Goal: Navigation & Orientation: Find specific page/section

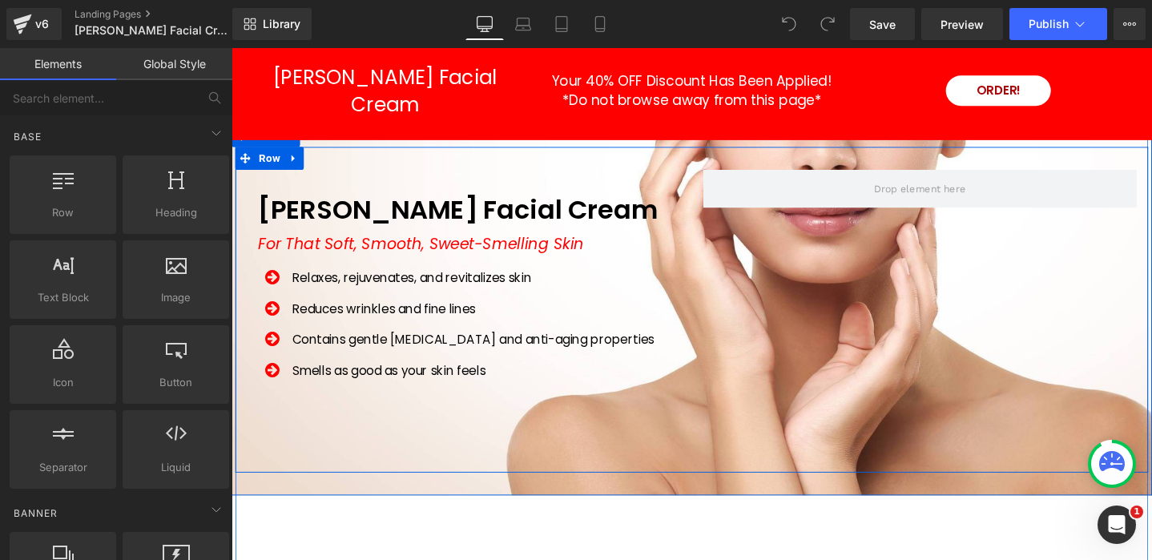
scroll to position [5246, 0]
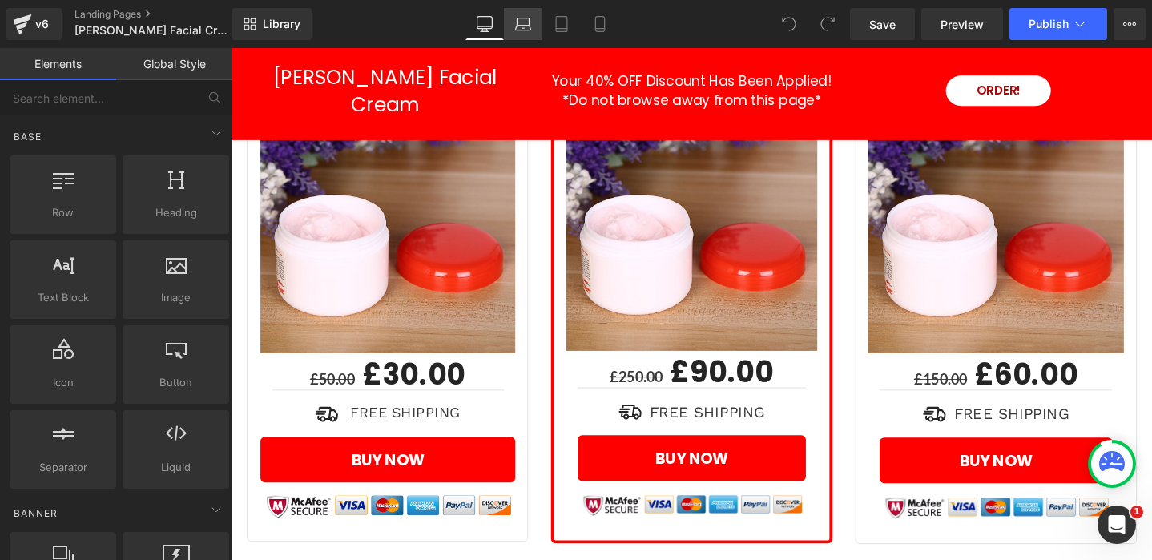
click at [524, 30] on icon at bounding box center [523, 28] width 15 height 5
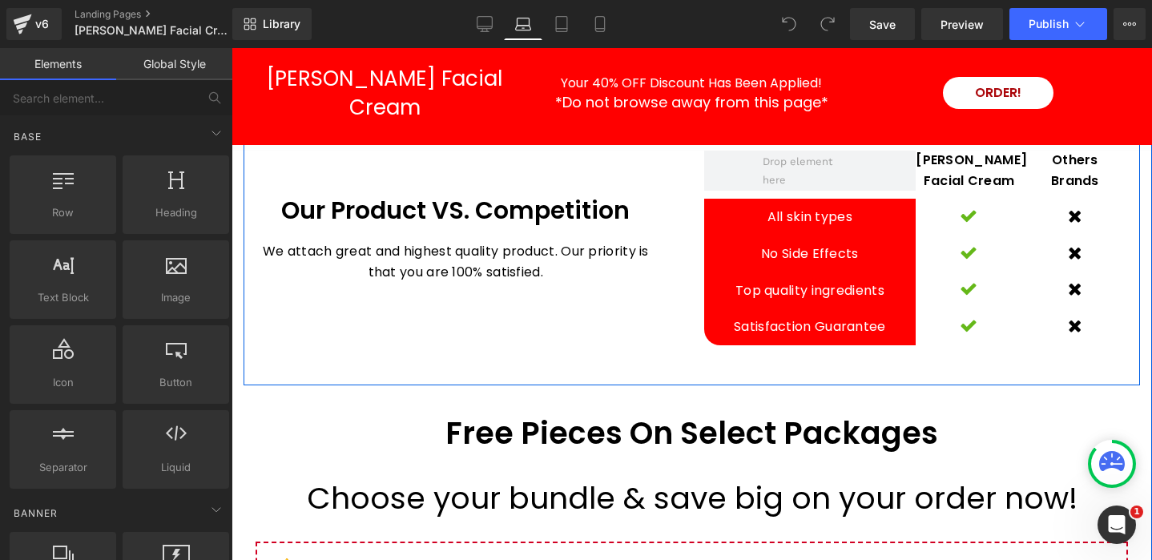
scroll to position [4671, 0]
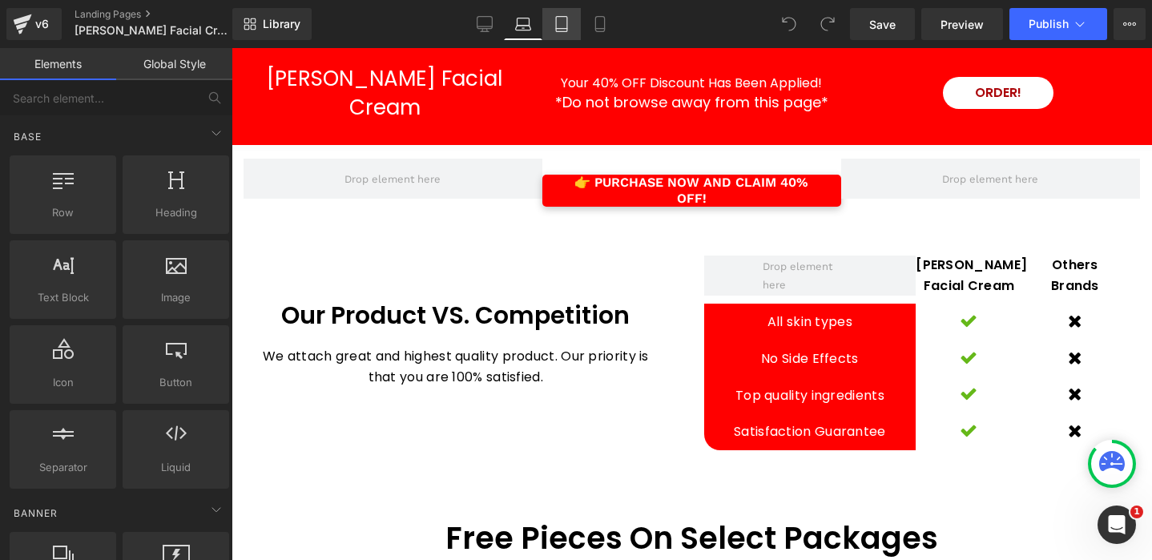
click at [567, 26] on icon at bounding box center [562, 24] width 16 height 16
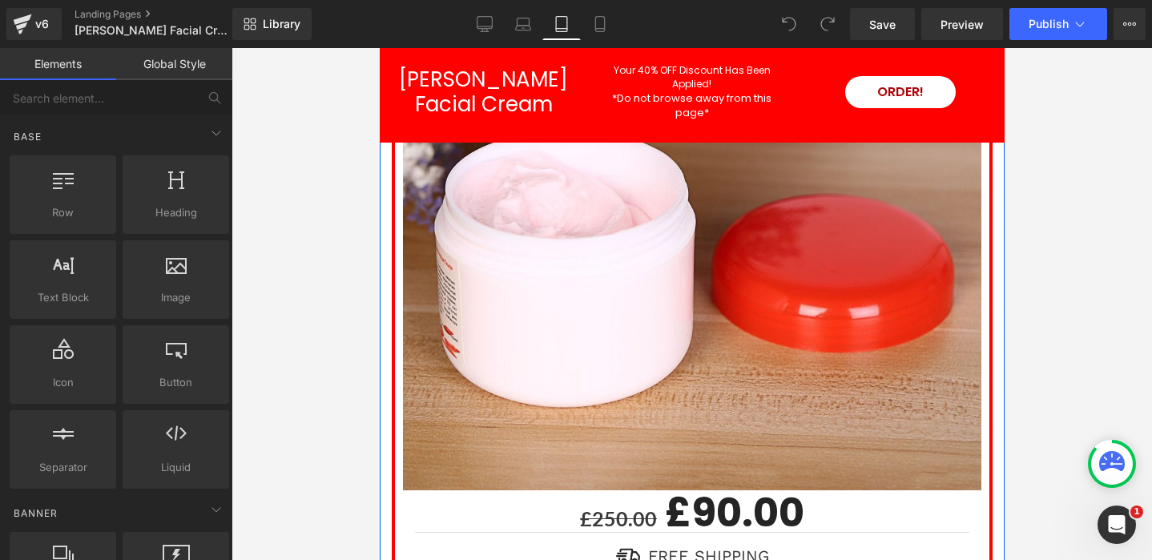
scroll to position [7298, 0]
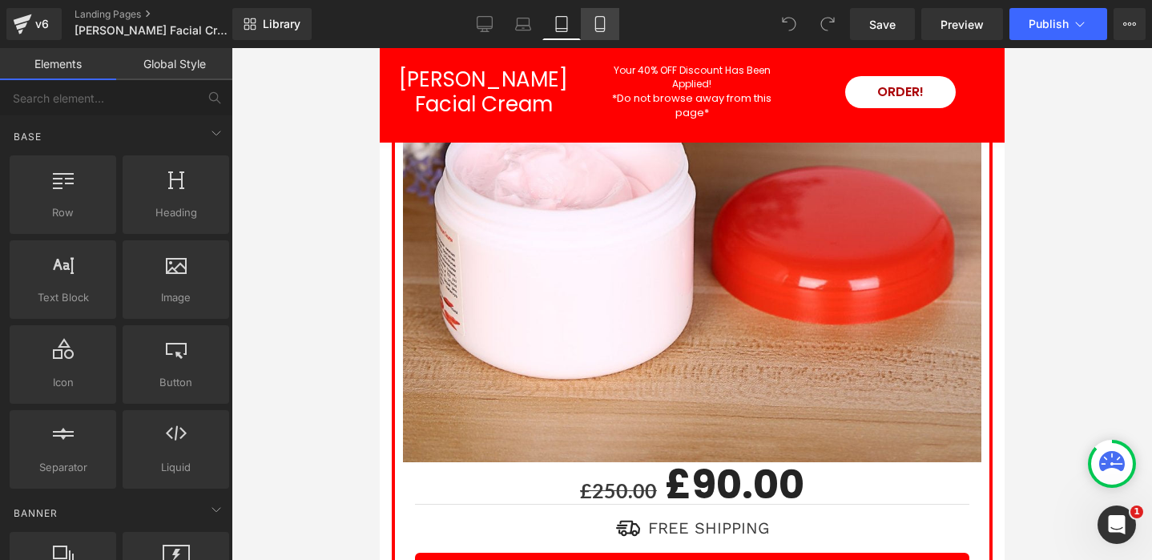
click at [607, 26] on icon at bounding box center [600, 24] width 16 height 16
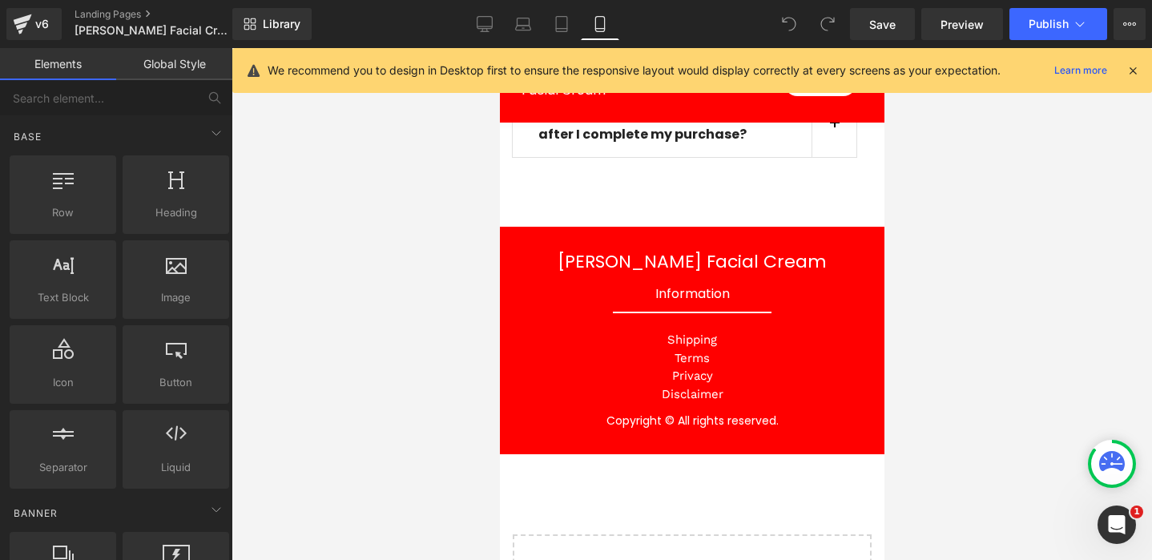
scroll to position [11335, 0]
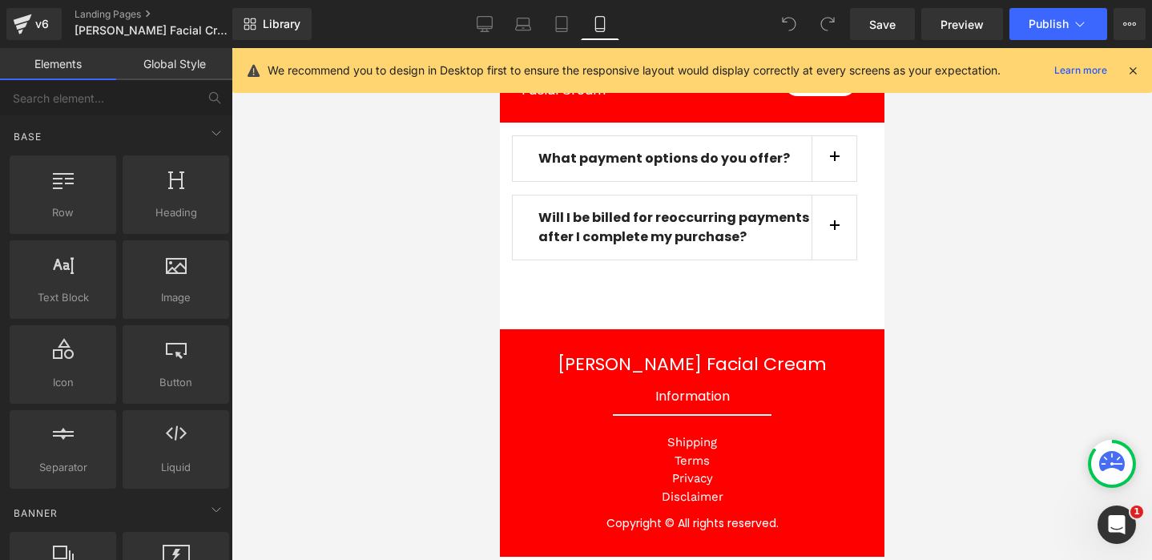
click at [1134, 68] on icon at bounding box center [1133, 70] width 14 height 14
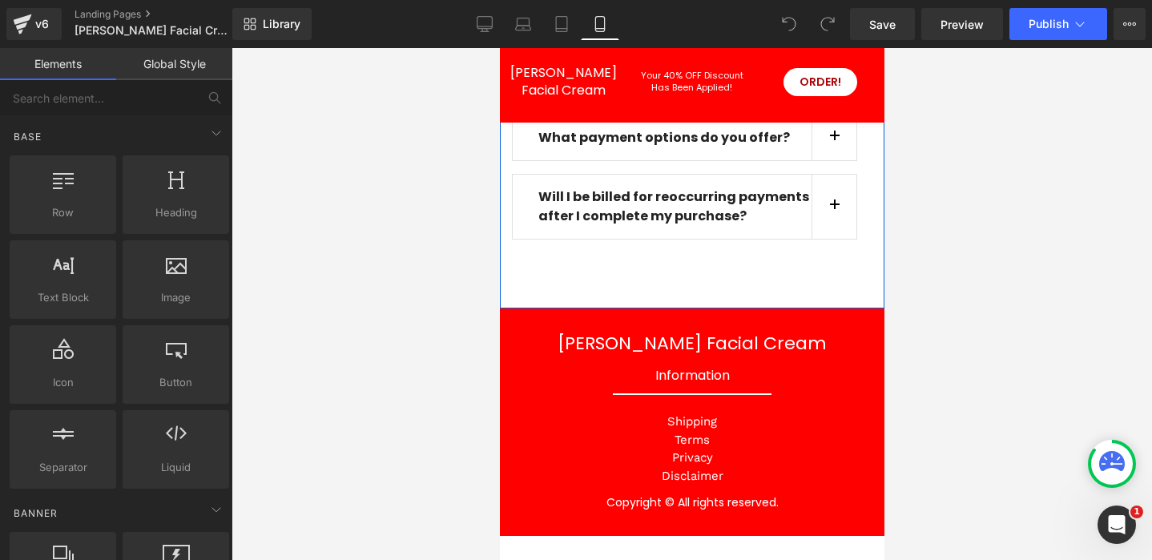
scroll to position [11192, 0]
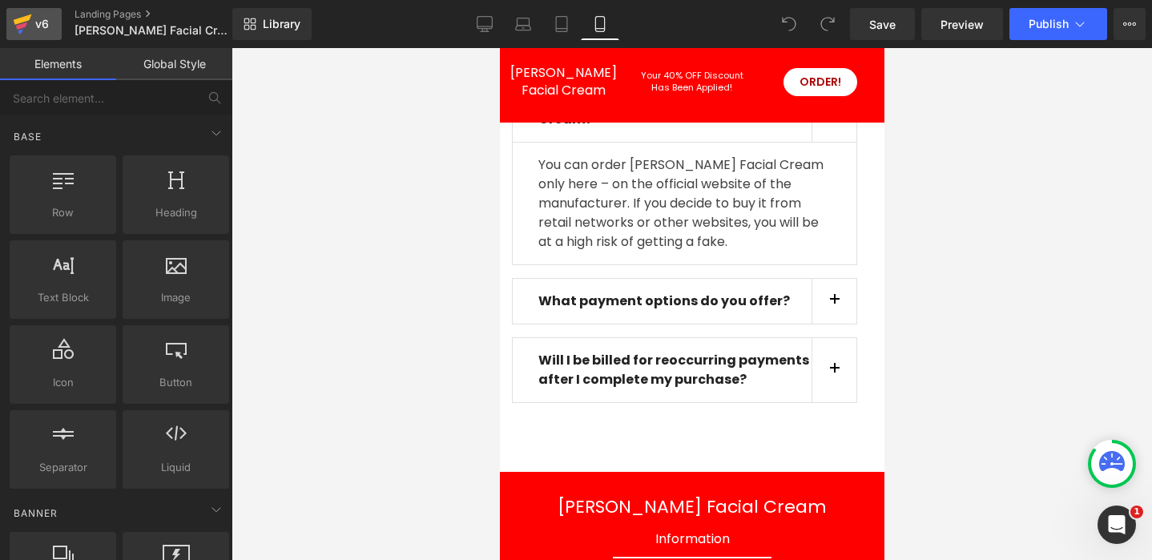
click at [25, 22] on icon at bounding box center [22, 24] width 19 height 40
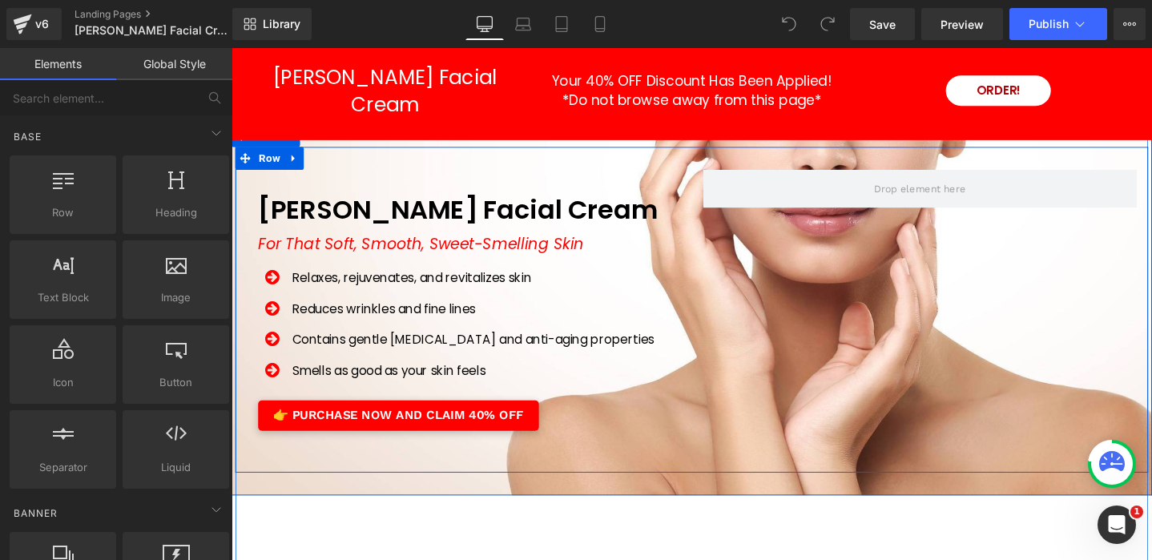
scroll to position [5310, 0]
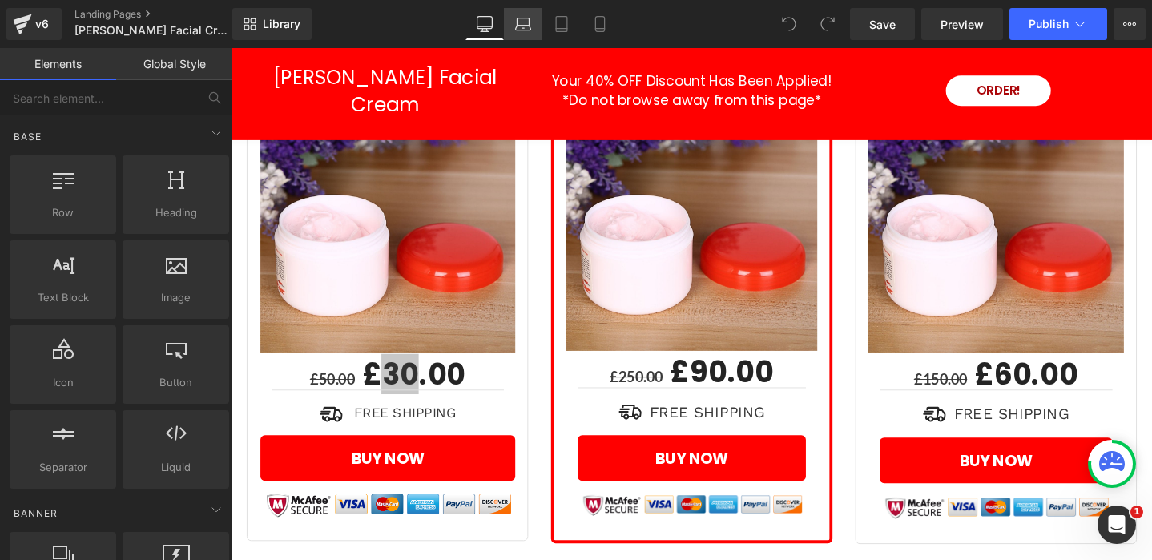
click at [525, 30] on icon at bounding box center [523, 28] width 15 height 5
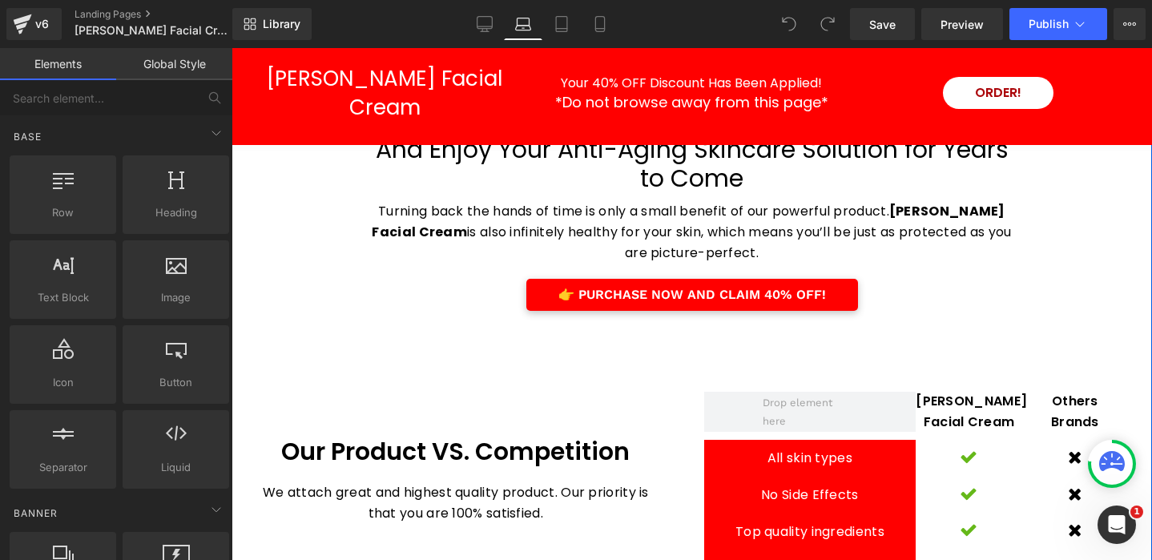
scroll to position [4623, 0]
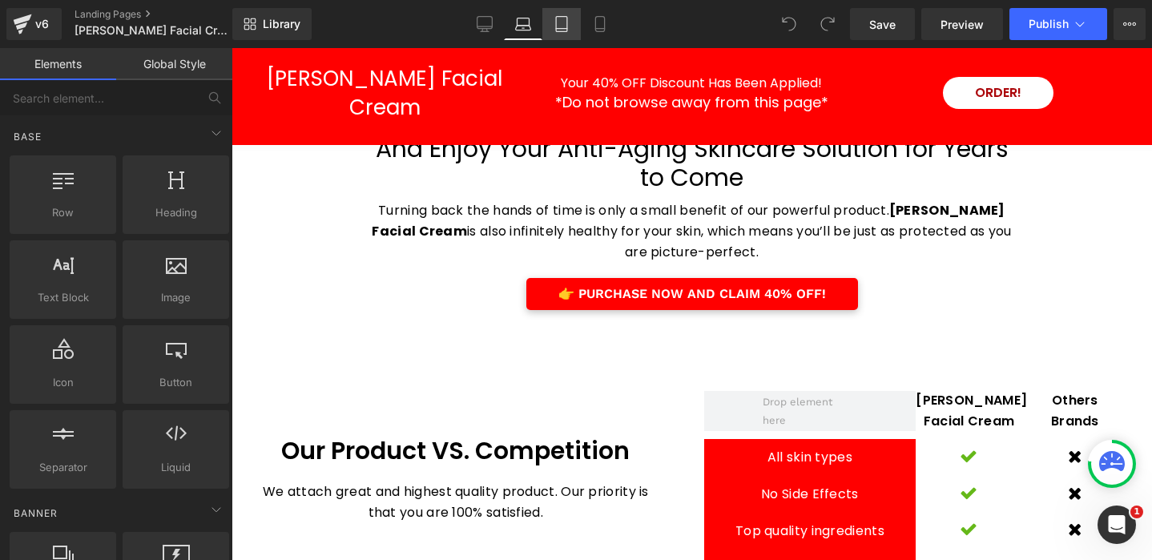
click at [567, 18] on icon at bounding box center [561, 24] width 11 height 15
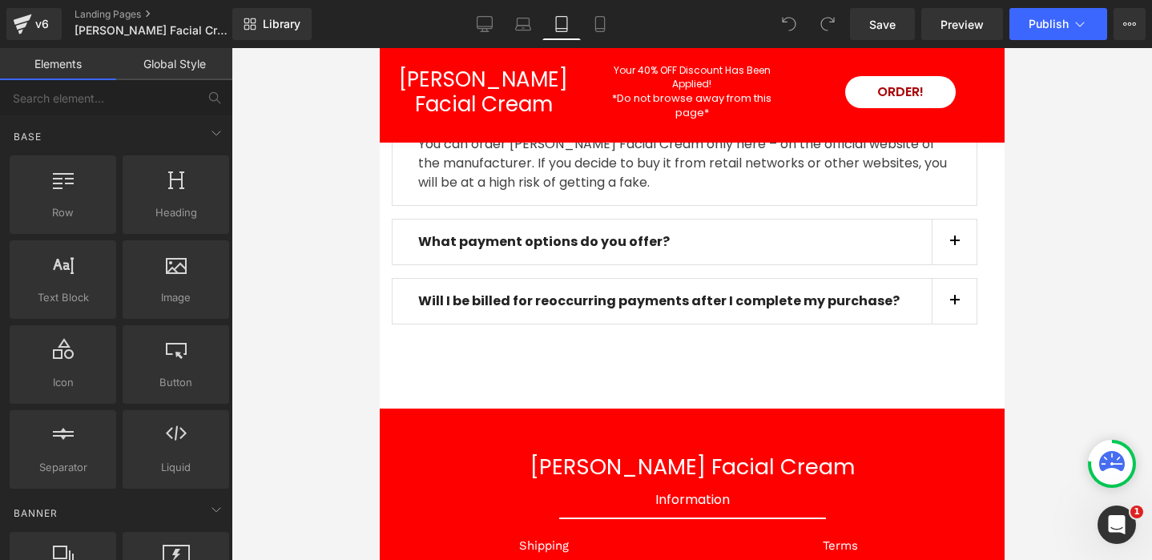
scroll to position [6195, 0]
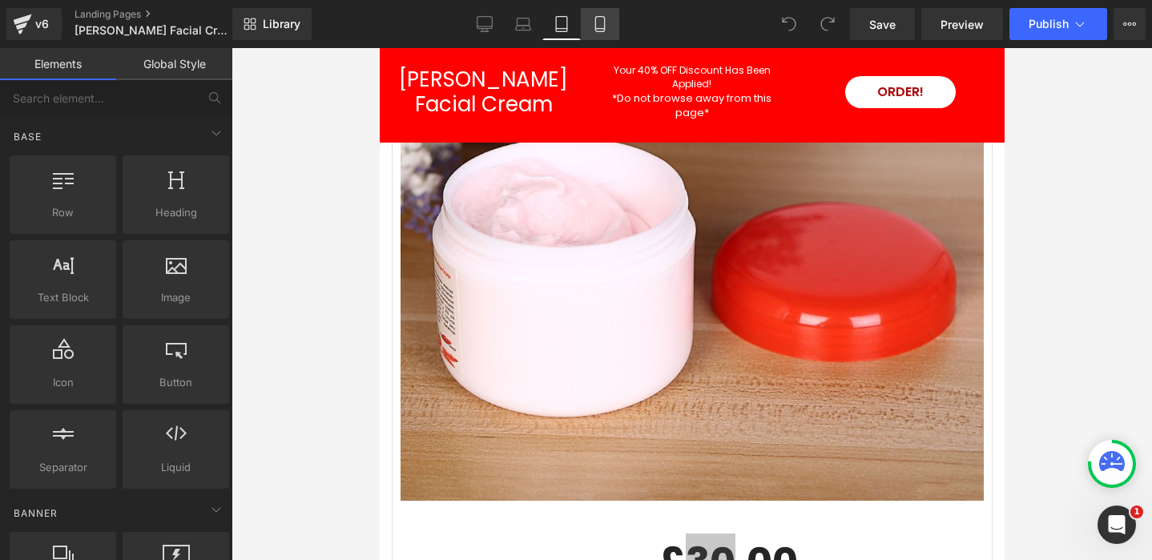
click at [606, 23] on icon at bounding box center [600, 24] width 16 height 16
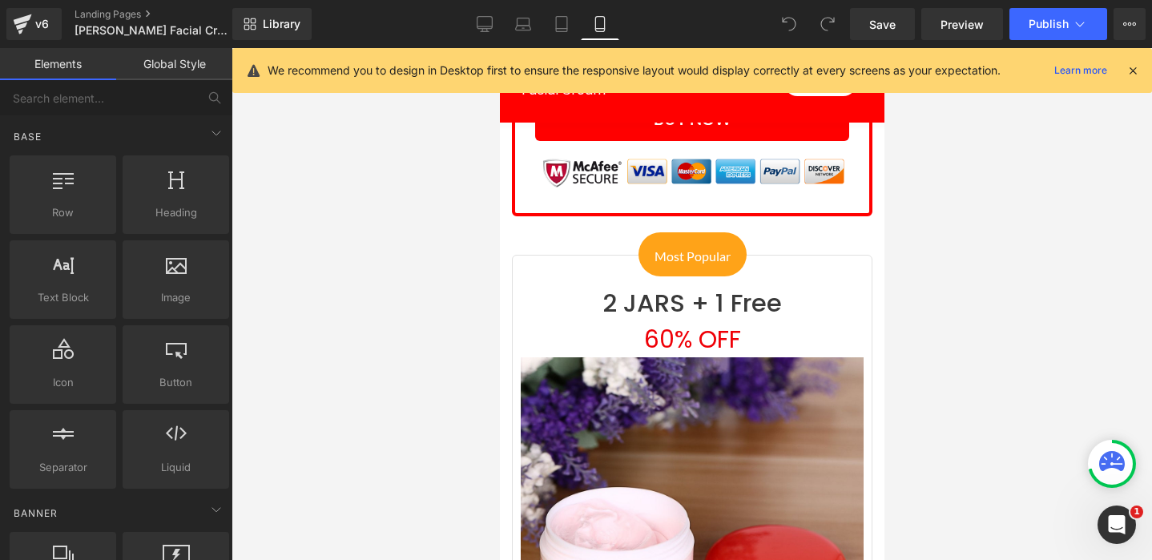
scroll to position [8694, 0]
click at [1135, 68] on icon at bounding box center [1133, 70] width 14 height 14
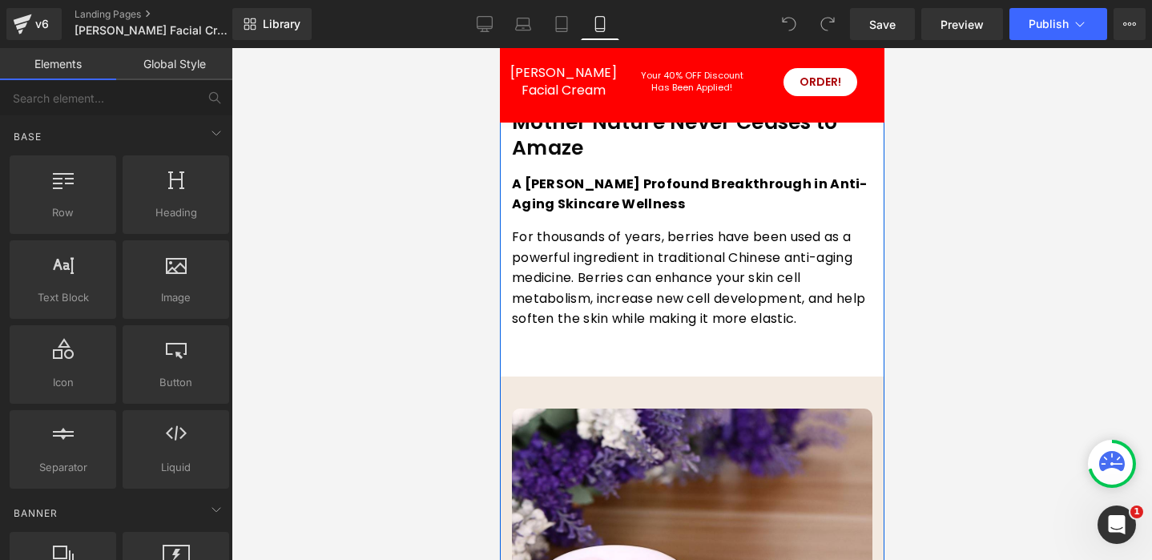
scroll to position [0, 0]
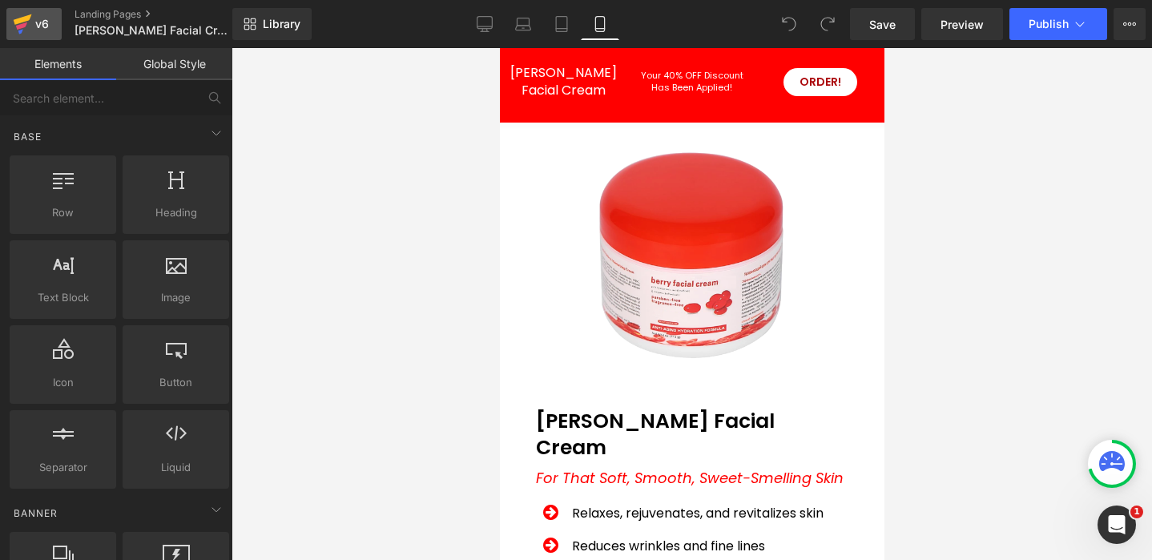
click at [32, 19] on div "v6" at bounding box center [42, 24] width 20 height 21
